Goal: Navigation & Orientation: Find specific page/section

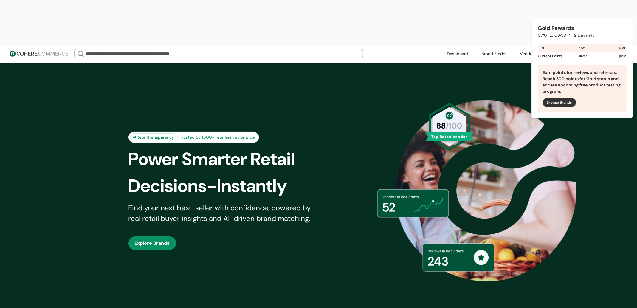
click at [528, 45] on header "We Came Up Empty Looks like there aren’t any matches at the moment. Refine your…" at bounding box center [318, 54] width 637 height 18
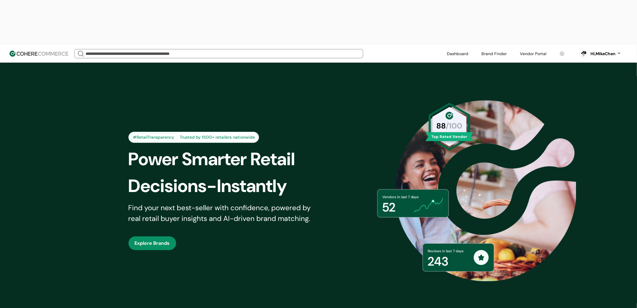
click at [527, 49] on link at bounding box center [533, 53] width 34 height 9
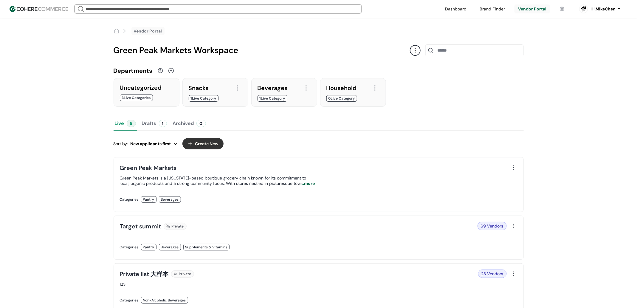
click at [604, 6] on div "Hi, MikeChen" at bounding box center [603, 9] width 25 height 6
click at [572, 58] on link at bounding box center [594, 53] width 85 height 15
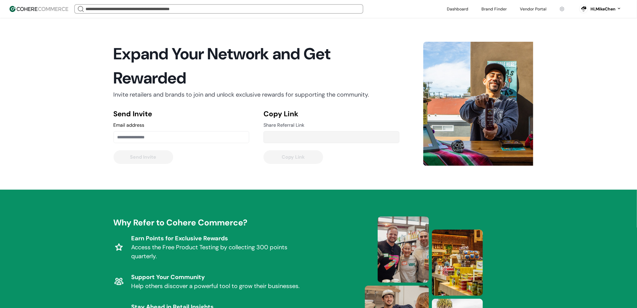
type input "**********"
click at [622, 8] on div "Hi, MikeChen" at bounding box center [600, 8] width 54 height 15
click at [621, 8] on div "Hi, MikeChen" at bounding box center [606, 9] width 31 height 6
click at [567, 66] on link at bounding box center [594, 68] width 85 height 15
